Goal: Task Accomplishment & Management: Manage account settings

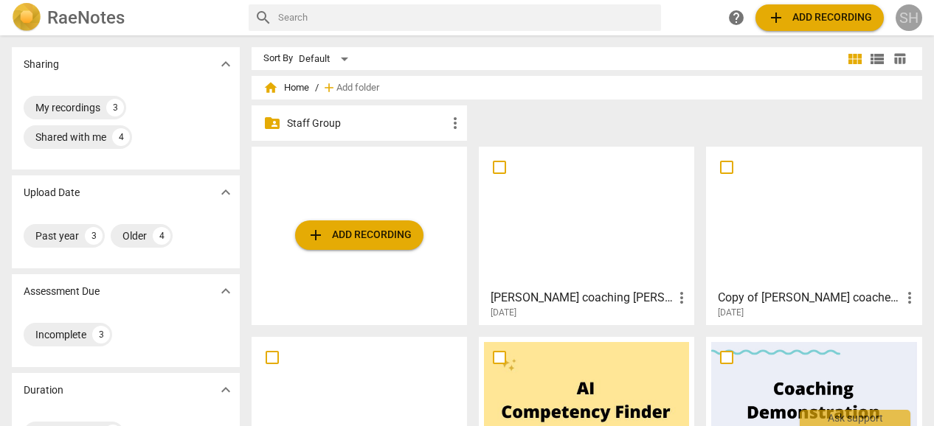
click at [911, 18] on div "SH" at bounding box center [908, 17] width 27 height 27
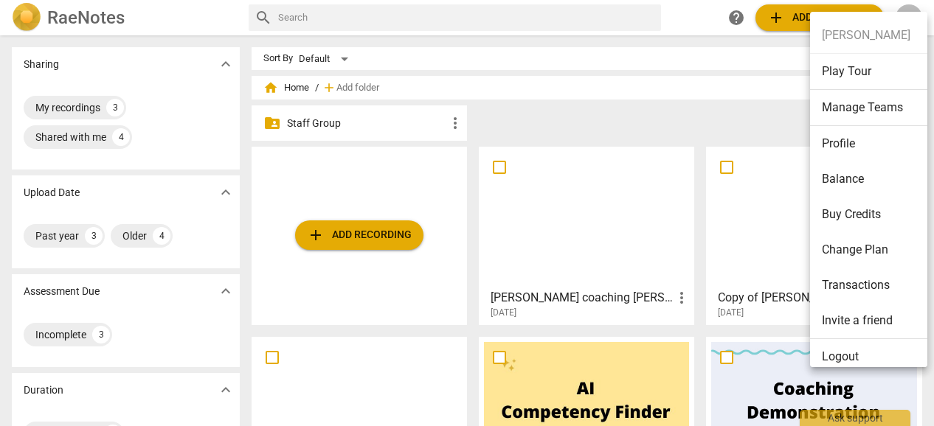
click at [870, 282] on li "Transactions" at bounding box center [871, 285] width 122 height 35
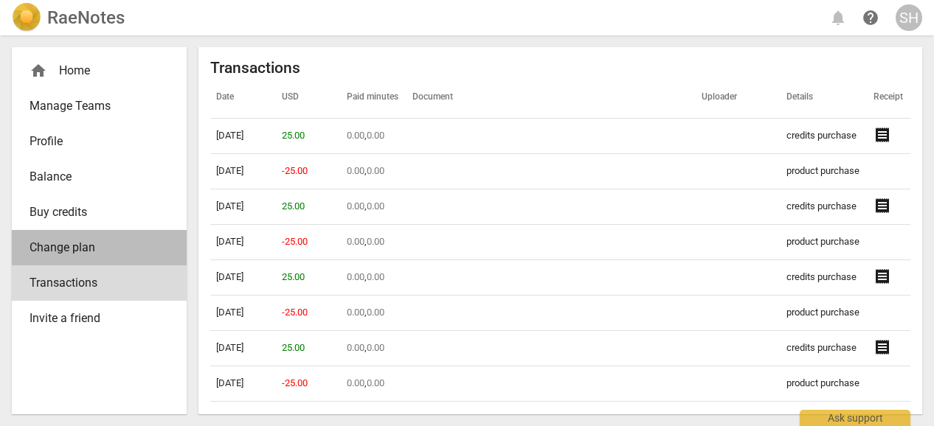
click at [96, 241] on span "Change plan" at bounding box center [94, 248] width 128 height 18
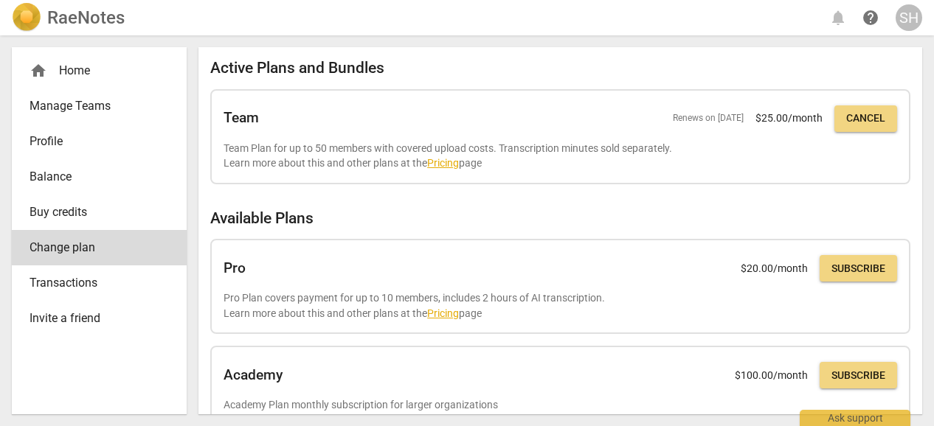
click at [907, 18] on div "SH" at bounding box center [908, 17] width 27 height 27
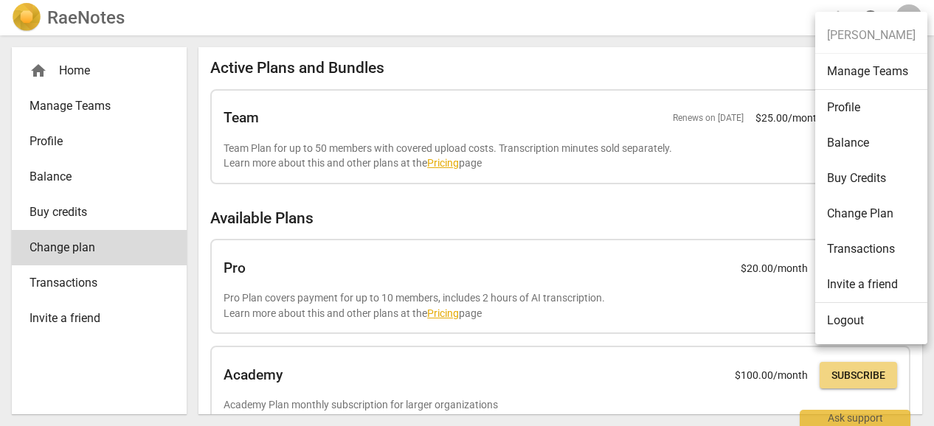
click at [744, 11] on div at bounding box center [467, 213] width 934 height 426
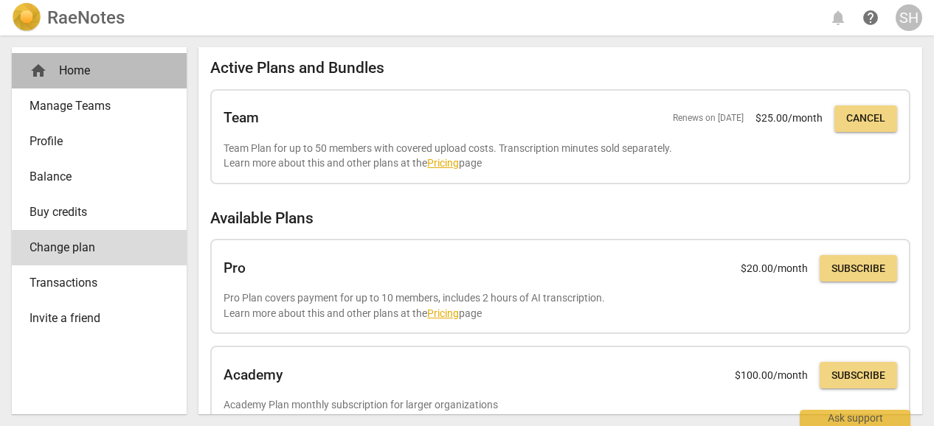
click at [38, 68] on span "home" at bounding box center [39, 71] width 18 height 18
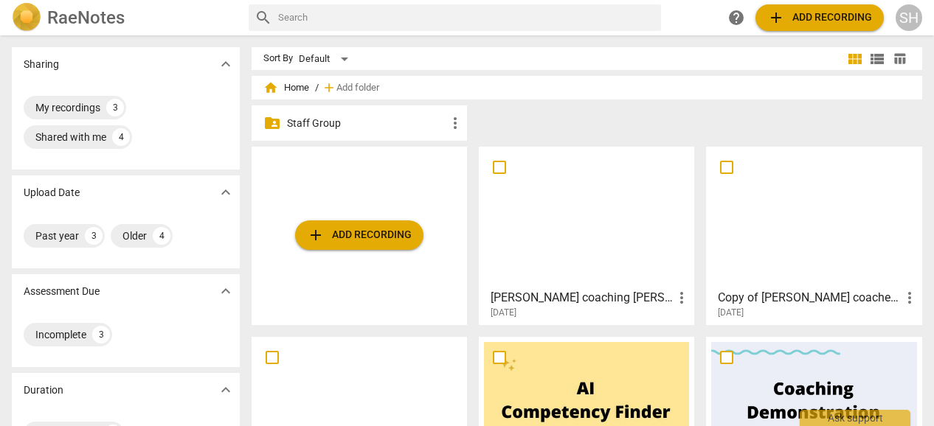
click at [730, 21] on span "help" at bounding box center [736, 18] width 18 height 18
